Goal: Task Accomplishment & Management: Complete application form

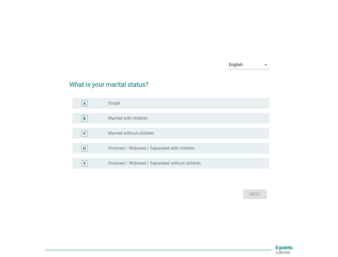
click at [169, 128] on div "C radio_button_unchecked Married without children" at bounding box center [170, 133] width 196 height 11
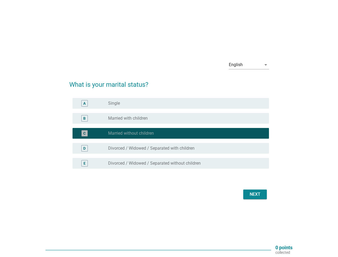
click at [249, 65] on div "English" at bounding box center [245, 64] width 33 height 9
click at [169, 136] on div "C radio_button_checked Married without children" at bounding box center [170, 133] width 196 height 11
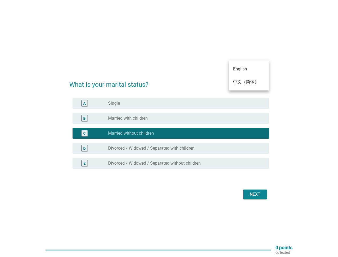
click at [169, 133] on div "radio_button_checked Married without children" at bounding box center [184, 133] width 152 height 5
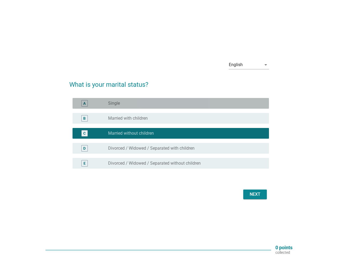
click at [171, 103] on div "radio_button_unchecked Single" at bounding box center [184, 103] width 152 height 5
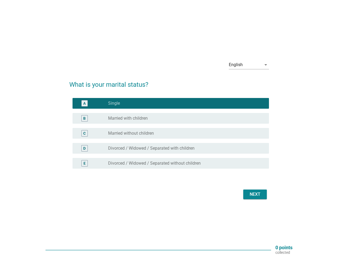
click at [114, 103] on label "Single" at bounding box center [114, 103] width 12 height 5
click at [171, 118] on div "radio_button_unchecked Married with children" at bounding box center [184, 118] width 152 height 5
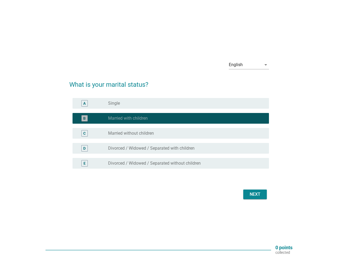
click at [128, 118] on label "Married with children" at bounding box center [128, 118] width 40 height 5
click at [171, 133] on div "radio_button_unchecked Married without children" at bounding box center [184, 133] width 152 height 5
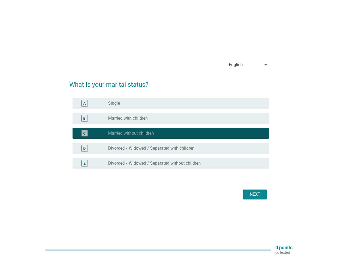
click at [131, 133] on label "Married without children" at bounding box center [131, 133] width 46 height 5
